Goal: Information Seeking & Learning: Learn about a topic

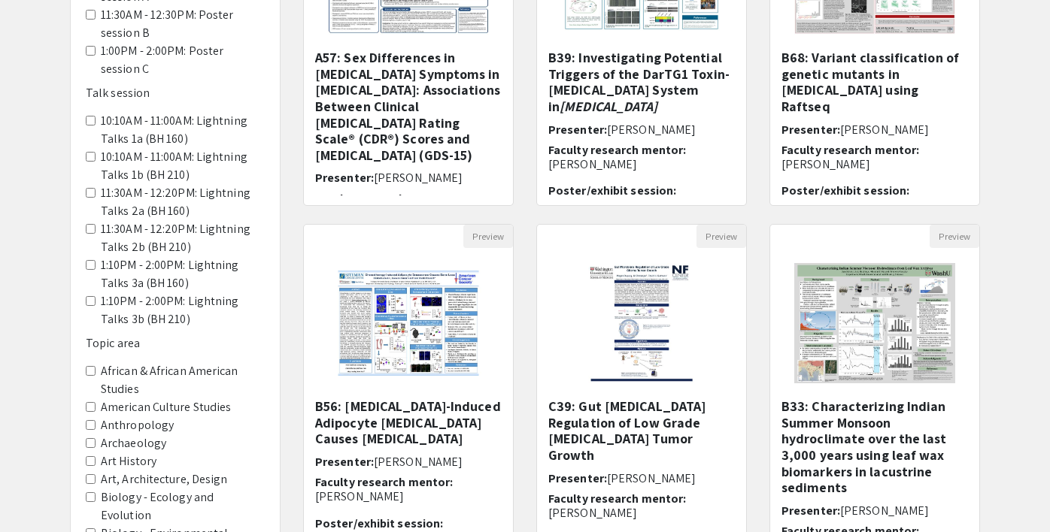
scroll to position [325, 0]
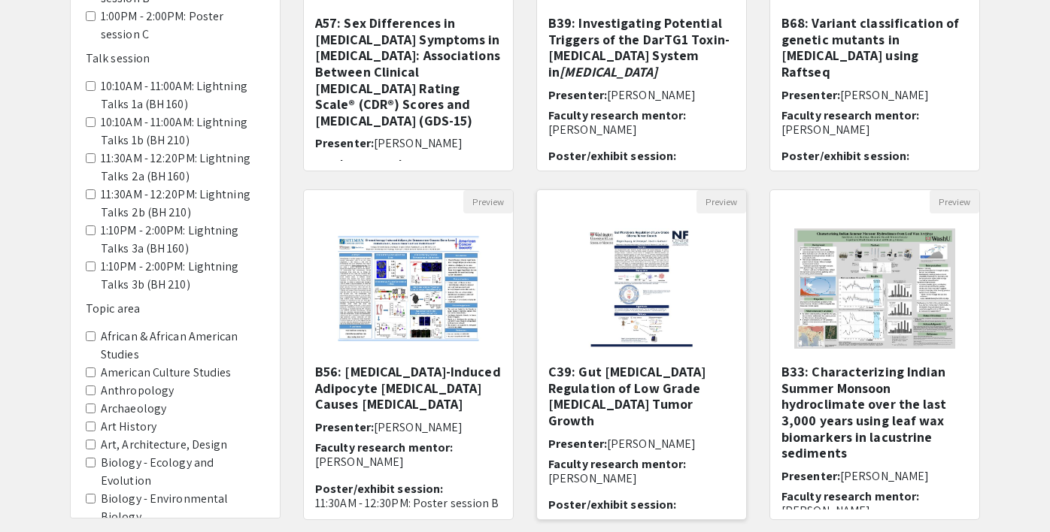
click at [637, 275] on img at bounding box center [641, 289] width 137 height 150
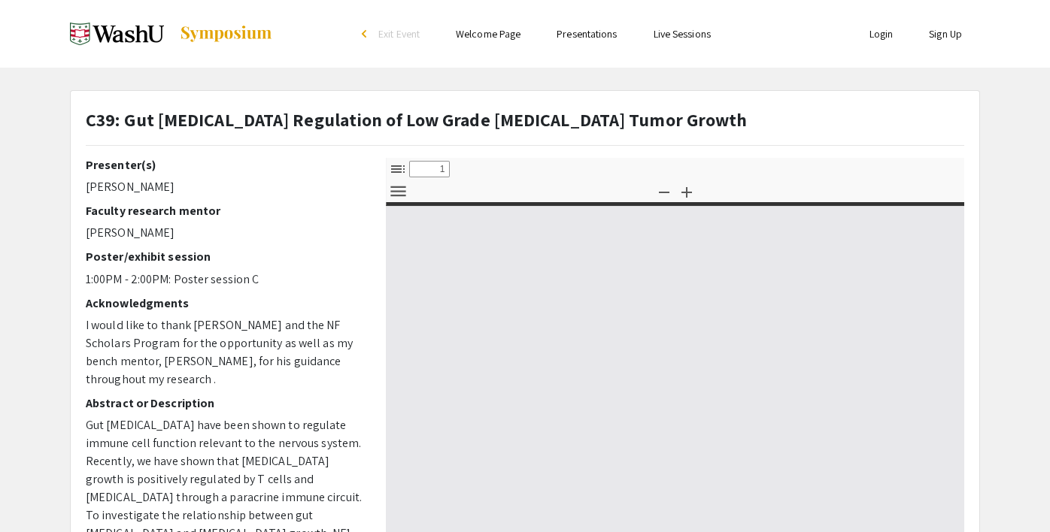
select select "custom"
type input "0"
select select "custom"
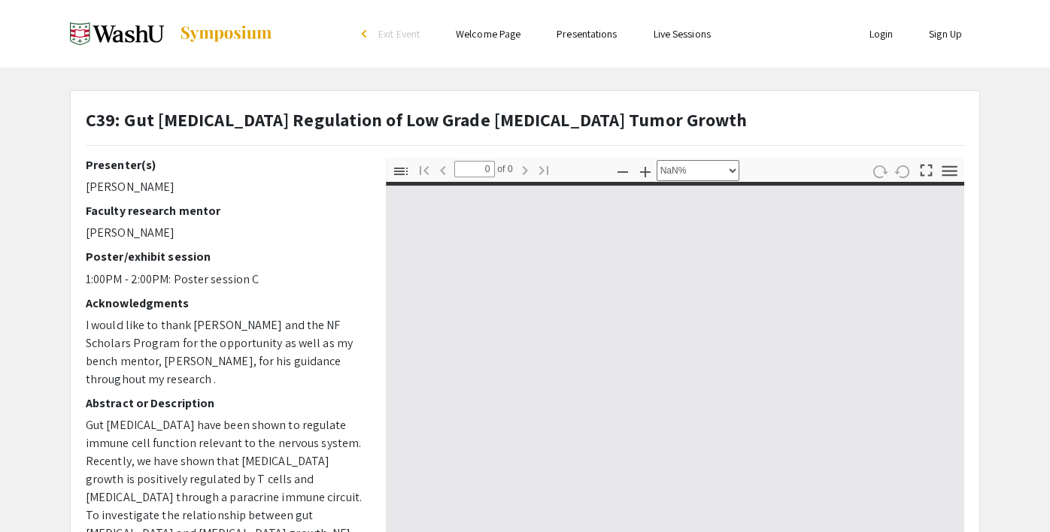
type input "1"
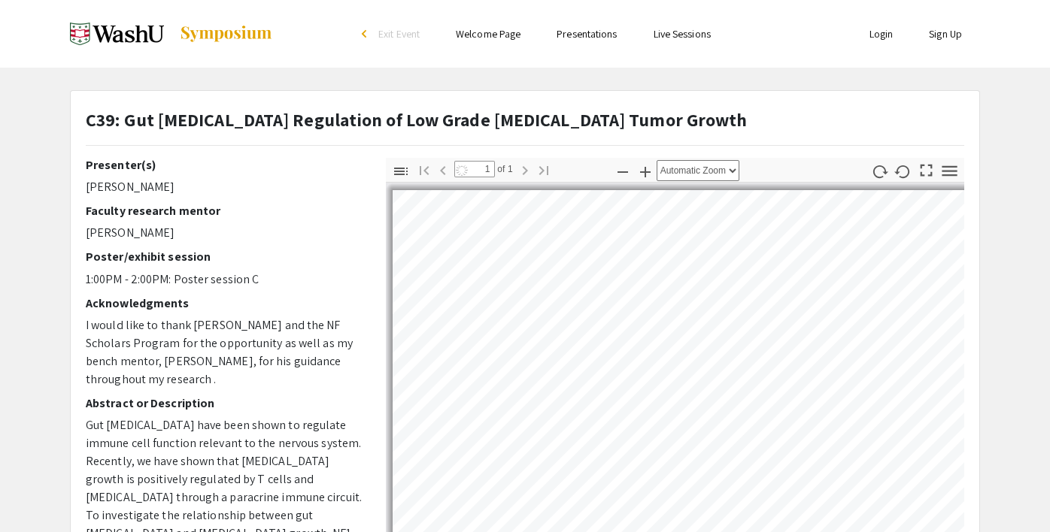
select select "auto"
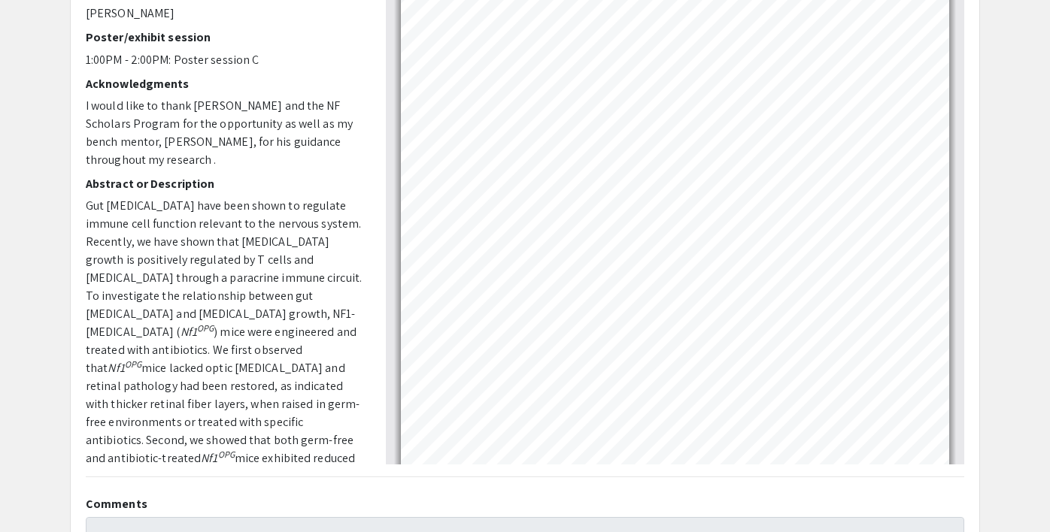
scroll to position [129, 0]
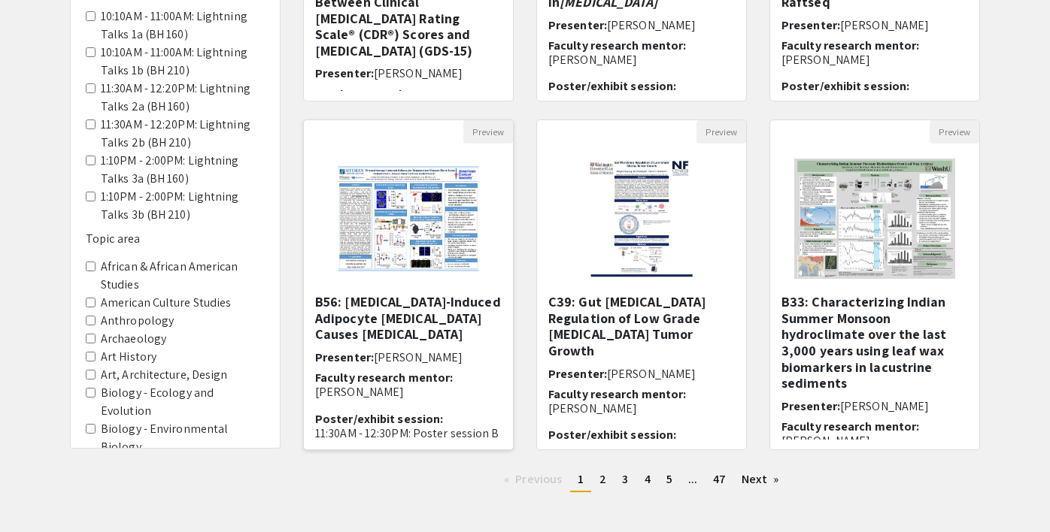
scroll to position [411, 0]
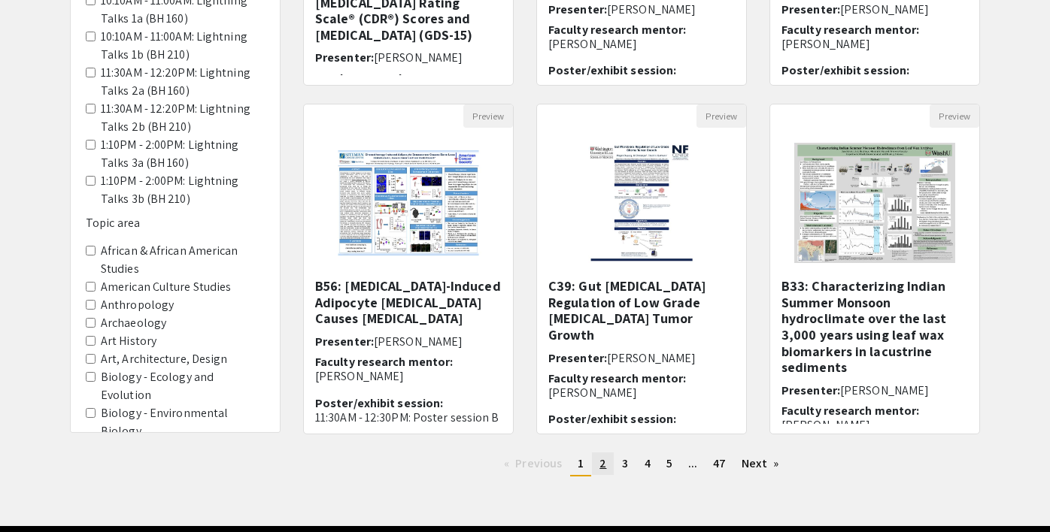
click at [605, 468] on span "2" at bounding box center [602, 464] width 7 height 16
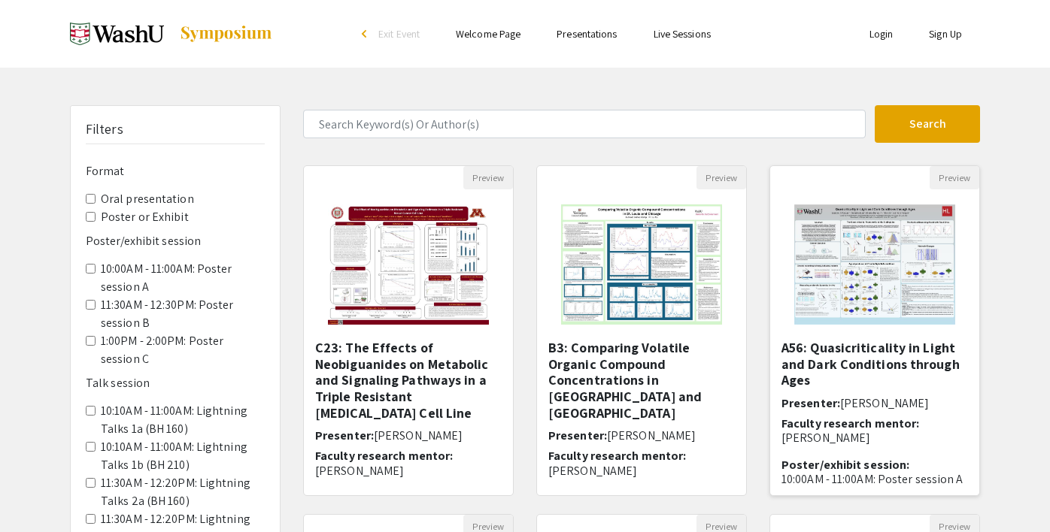
click at [905, 285] on img "Open Presentation <p>A56: Quasicriticality in Light and Dark Conditions through…" at bounding box center [874, 264] width 190 height 150
select select "custom"
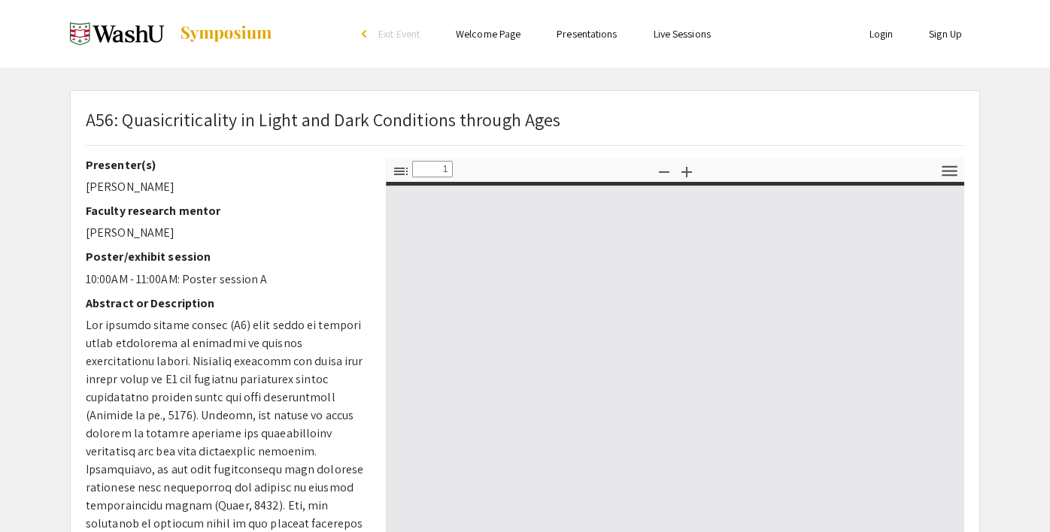
type input "0"
select select "custom"
type input "1"
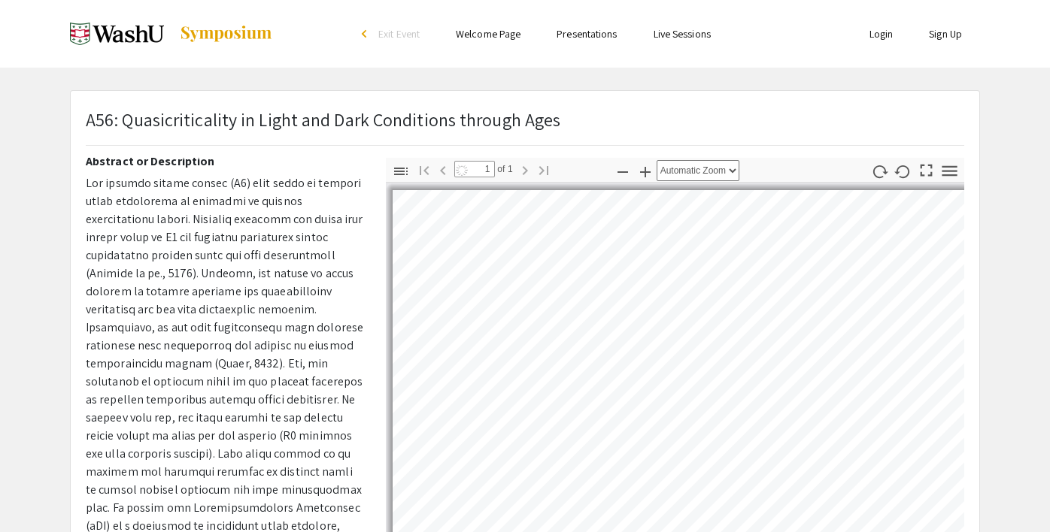
select select "auto"
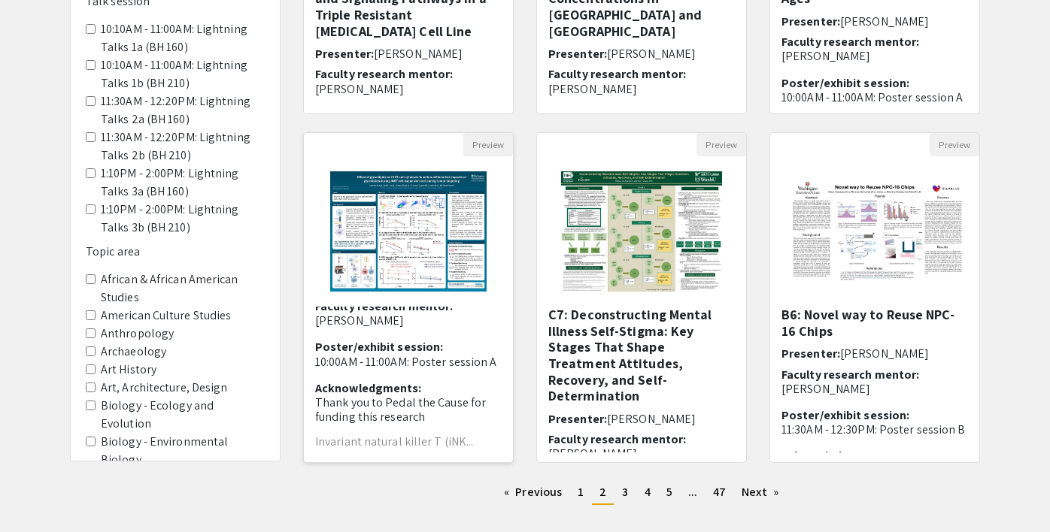
scroll to position [141, 0]
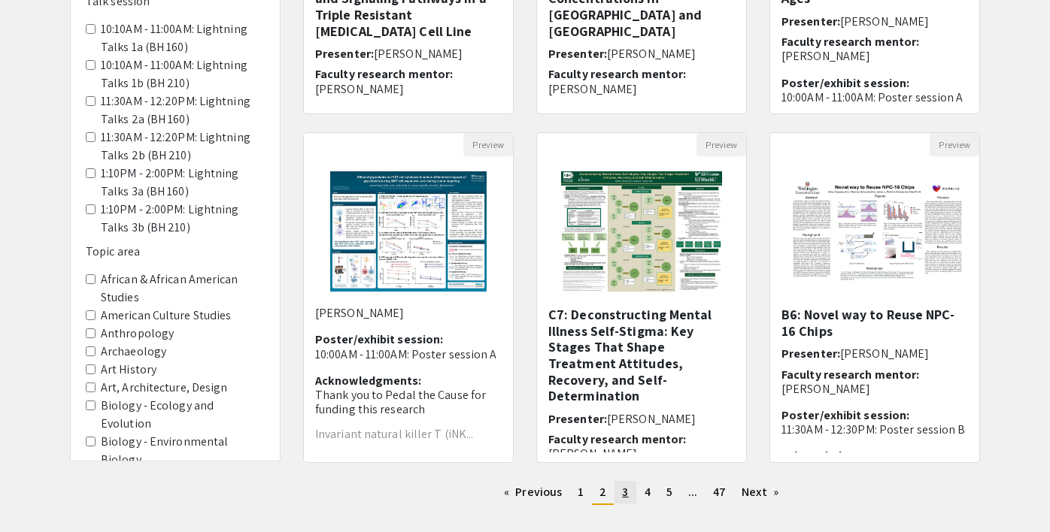
click at [622, 496] on span "3" at bounding box center [625, 492] width 6 height 16
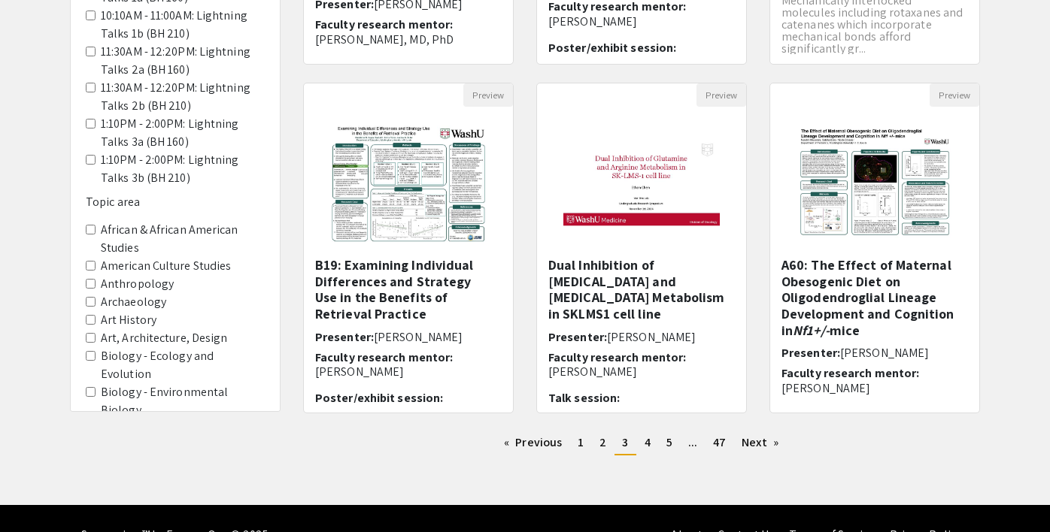
scroll to position [433, 0]
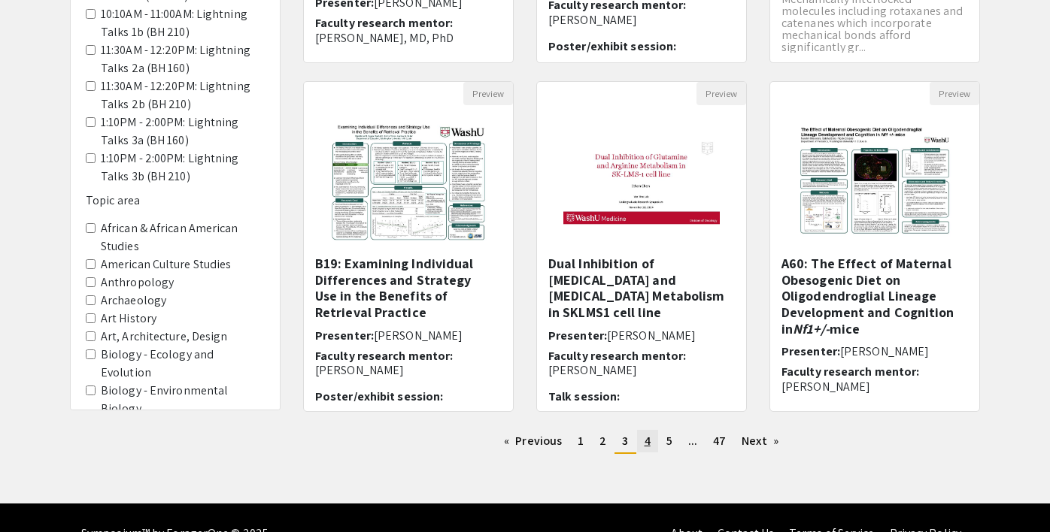
click at [647, 449] on span "4" at bounding box center [647, 441] width 6 height 16
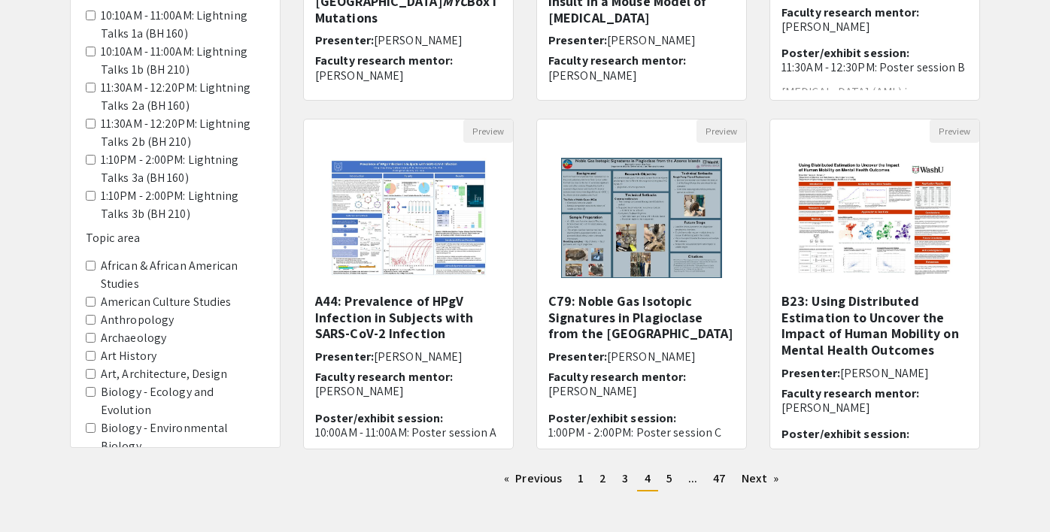
scroll to position [396, 0]
click at [666, 489] on link "page 5" at bounding box center [669, 478] width 21 height 23
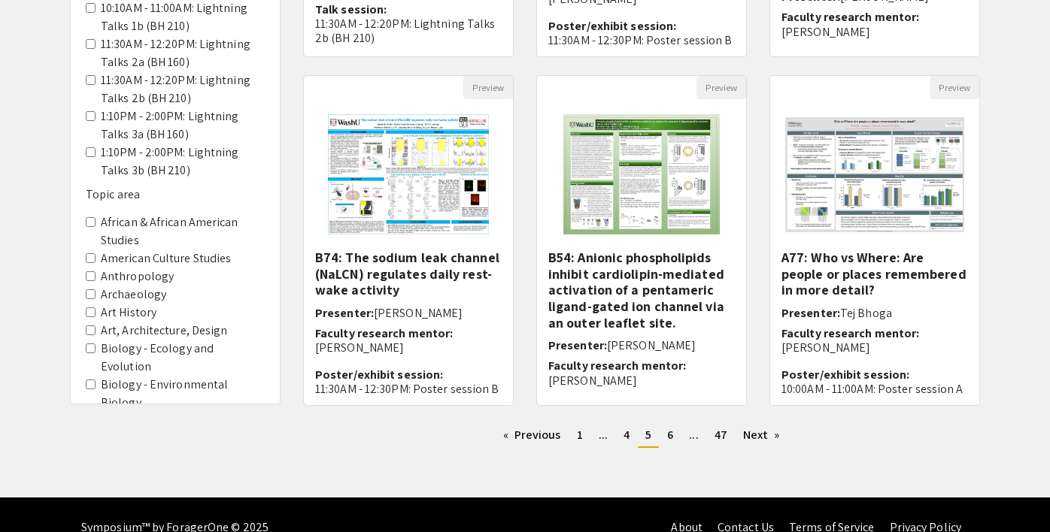
scroll to position [443, 0]
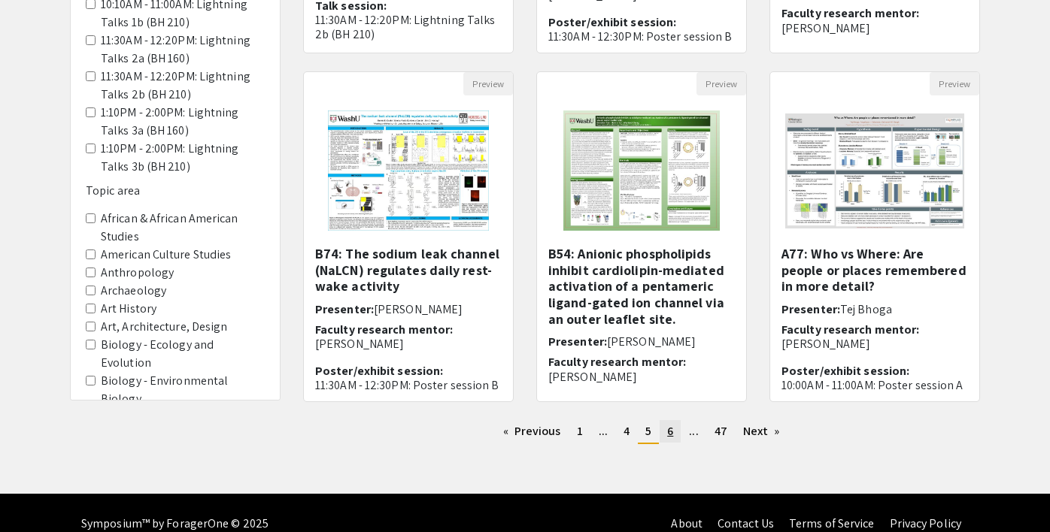
click at [674, 434] on link "page 6" at bounding box center [669, 431] width 21 height 23
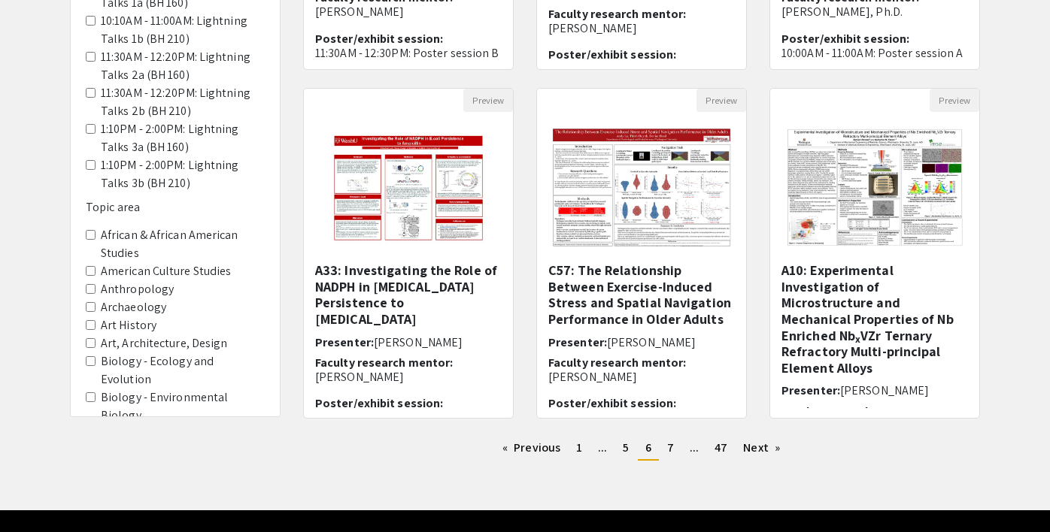
scroll to position [465, 0]
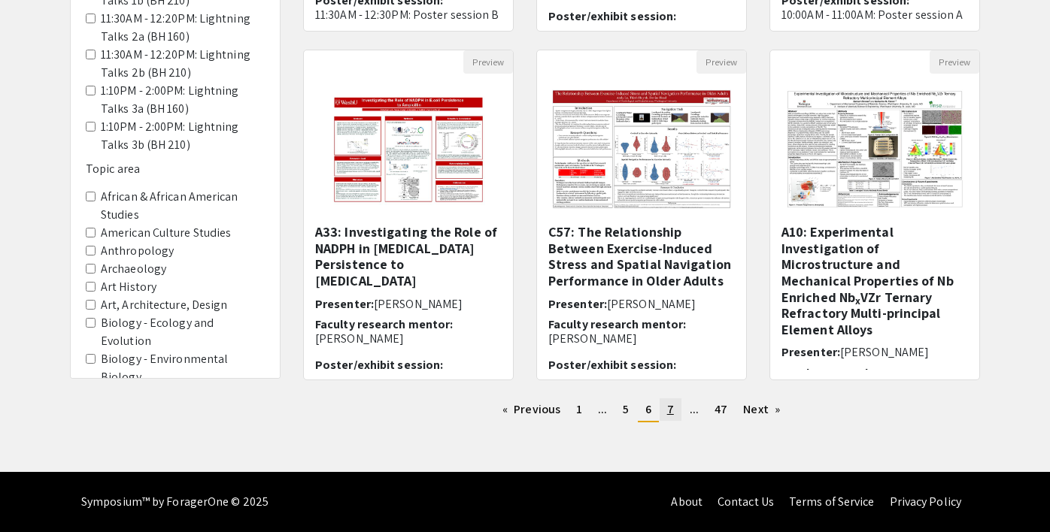
click at [676, 410] on link "page 7" at bounding box center [670, 409] width 22 height 23
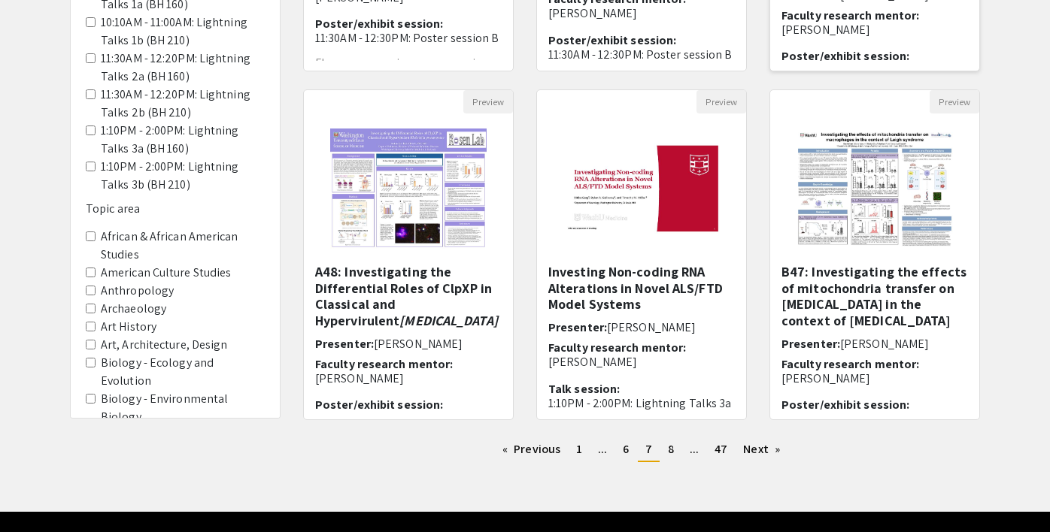
scroll to position [426, 0]
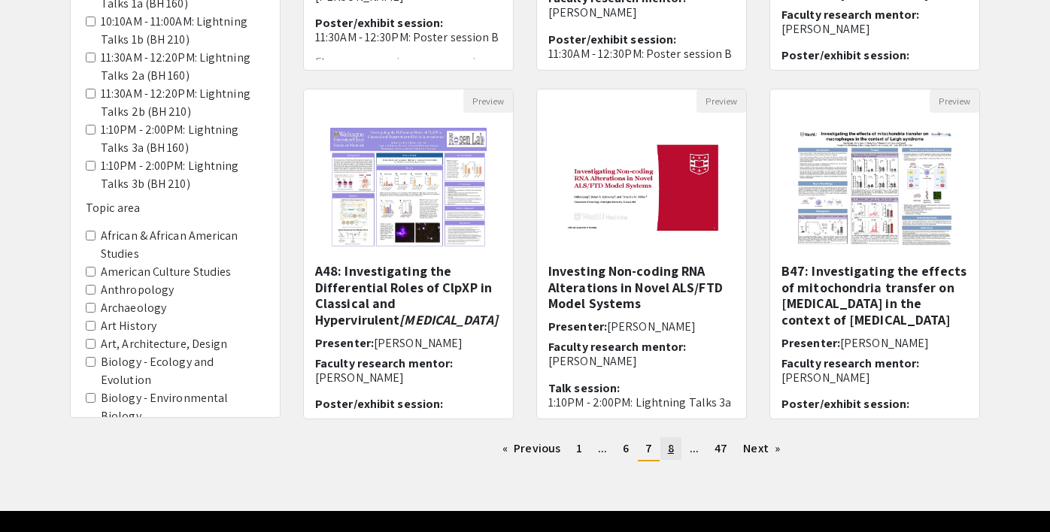
click at [675, 450] on link "page 8" at bounding box center [670, 449] width 21 height 23
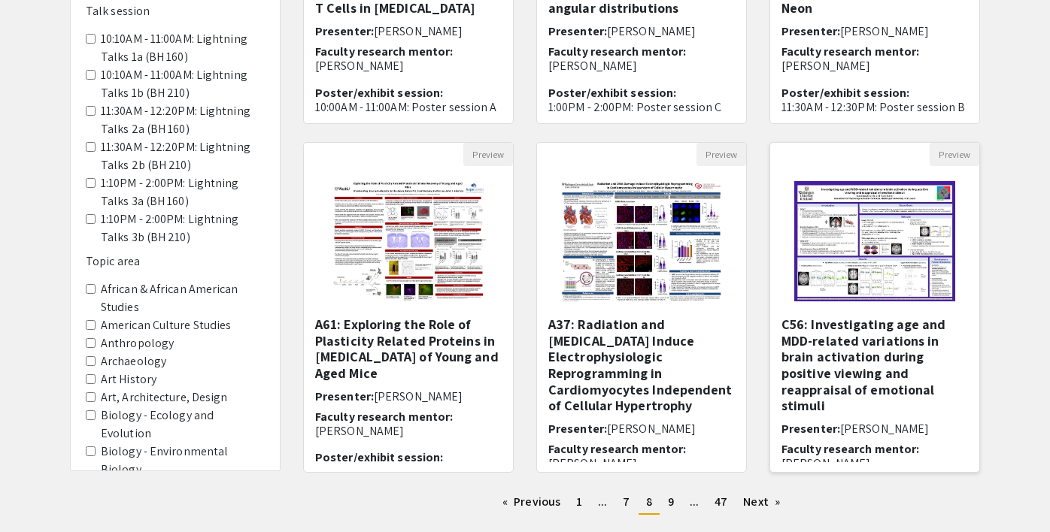
scroll to position [465, 0]
